Goal: Navigation & Orientation: Understand site structure

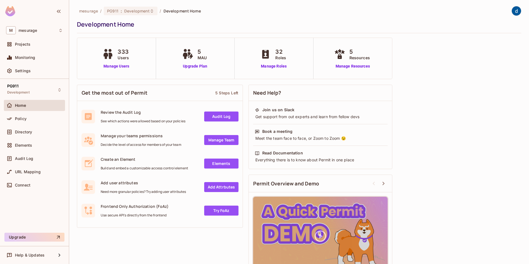
click at [355, 61] on div "5 Resources Manage Resources" at bounding box center [353, 59] width 40 height 22
click at [356, 64] on link "Manage Resources" at bounding box center [353, 66] width 40 height 6
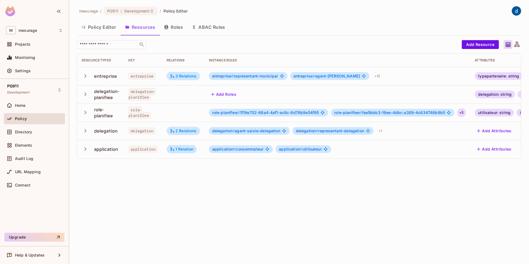
click at [464, 113] on div "+ 5" at bounding box center [461, 112] width 9 height 9
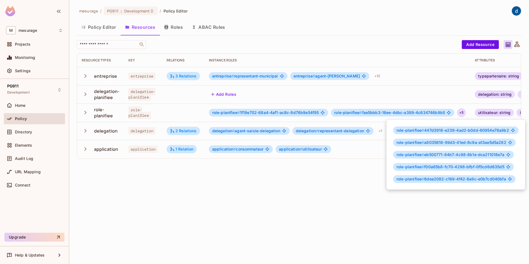
click at [175, 27] on div at bounding box center [264, 132] width 529 height 264
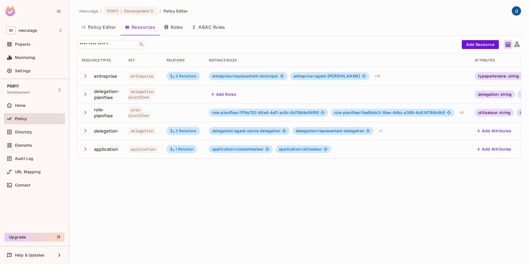
click at [176, 27] on button "Roles" at bounding box center [174, 27] width 28 height 14
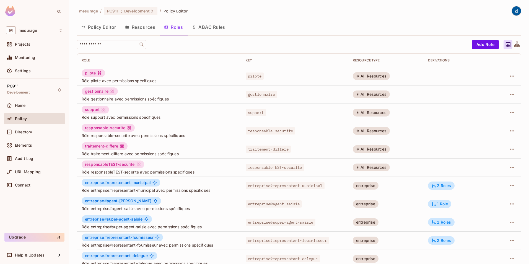
click at [102, 28] on button "Policy Editor" at bounding box center [99, 27] width 44 height 14
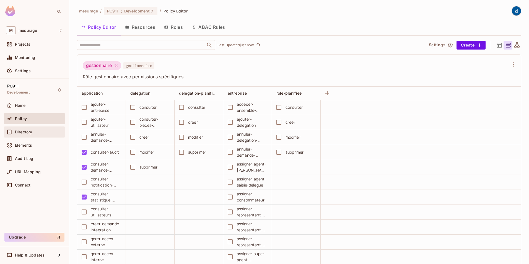
click at [25, 132] on span "Directory" at bounding box center [23, 132] width 17 height 4
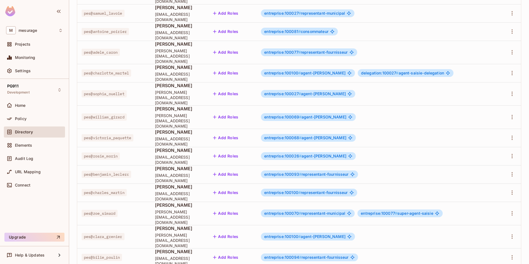
scroll to position [123, 0]
